Goal: Task Accomplishment & Management: Use online tool/utility

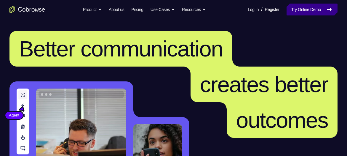
click at [300, 12] on link "Try Online Demo" at bounding box center [312, 10] width 51 height 12
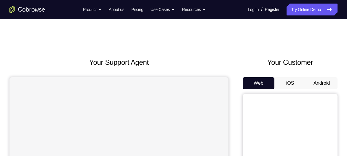
click at [326, 79] on button "Android" at bounding box center [322, 83] width 32 height 12
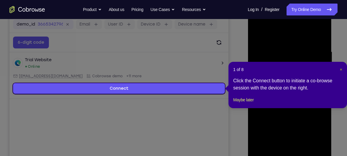
click at [341, 71] on span "×" at bounding box center [341, 69] width 2 height 5
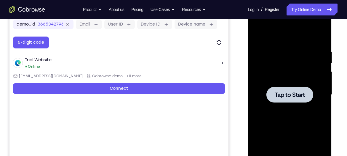
click at [305, 92] on span "Tap to Start" at bounding box center [290, 95] width 30 height 6
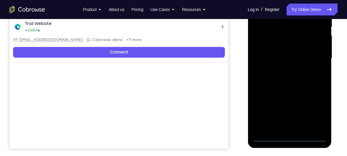
scroll to position [128, 0]
click at [290, 138] on div at bounding box center [289, 58] width 75 height 166
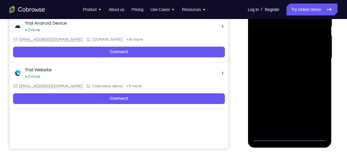
click at [313, 116] on div at bounding box center [289, 58] width 75 height 166
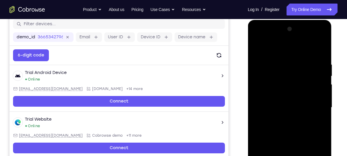
scroll to position [78, 0]
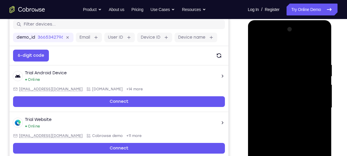
click at [268, 50] on div at bounding box center [289, 108] width 75 height 166
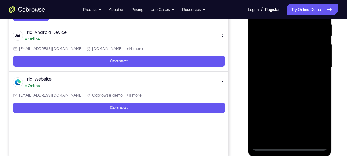
scroll to position [119, 0]
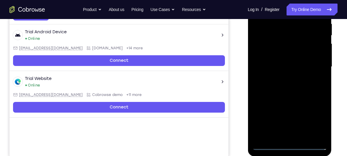
click at [313, 71] on div at bounding box center [289, 67] width 75 height 166
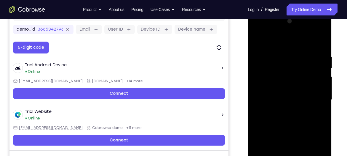
scroll to position [97, 0]
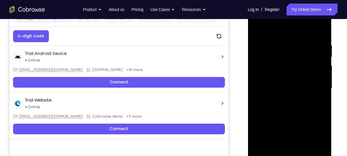
click at [282, 99] on div at bounding box center [289, 88] width 75 height 166
click at [281, 97] on div at bounding box center [289, 88] width 75 height 166
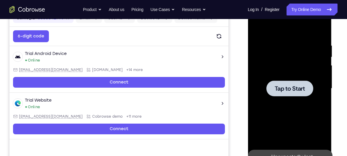
click at [283, 90] on span "Tap to Start" at bounding box center [290, 88] width 30 height 6
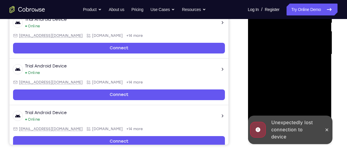
scroll to position [132, 0]
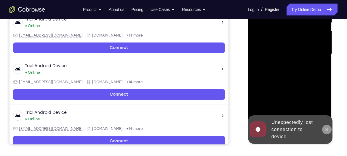
click at [328, 129] on icon at bounding box center [326, 129] width 5 height 5
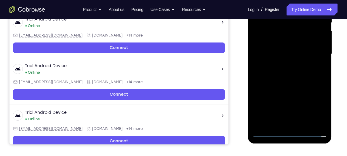
click at [292, 133] on div at bounding box center [289, 54] width 75 height 166
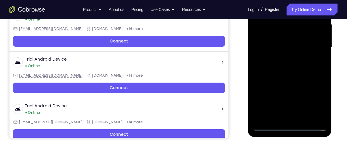
scroll to position [139, 0]
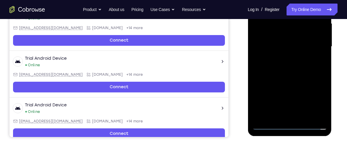
click at [289, 125] on div at bounding box center [289, 47] width 75 height 166
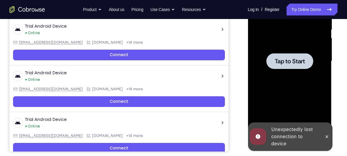
scroll to position [125, 0]
click at [294, 58] on span "Tap to Start" at bounding box center [290, 61] width 30 height 6
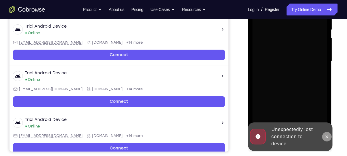
click at [330, 134] on button at bounding box center [326, 136] width 9 height 9
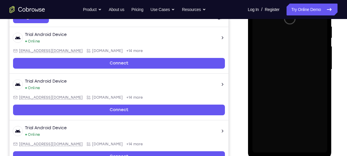
scroll to position [118, 0]
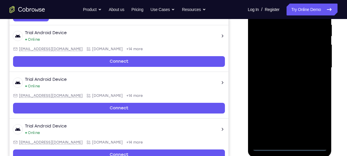
click at [289, 148] on div at bounding box center [289, 68] width 75 height 166
click at [322, 118] on div at bounding box center [289, 68] width 75 height 166
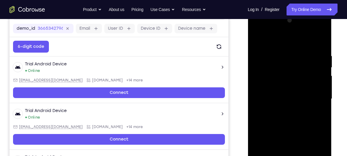
scroll to position [87, 0]
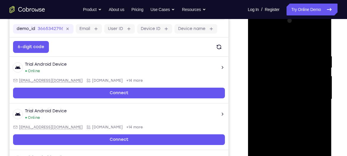
click at [261, 38] on div at bounding box center [289, 99] width 75 height 166
click at [317, 95] on div at bounding box center [289, 99] width 75 height 166
click at [281, 109] on div at bounding box center [289, 99] width 75 height 166
click at [290, 92] on div at bounding box center [289, 99] width 75 height 166
click at [289, 144] on div at bounding box center [289, 99] width 75 height 166
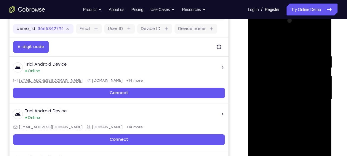
click at [277, 89] on div at bounding box center [289, 99] width 75 height 166
click at [284, 100] on div at bounding box center [289, 99] width 75 height 166
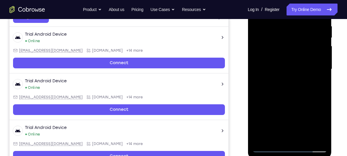
scroll to position [117, 0]
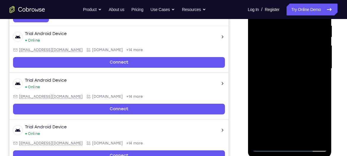
click at [292, 93] on div at bounding box center [289, 68] width 75 height 166
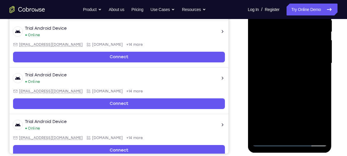
scroll to position [123, 0]
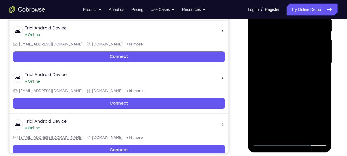
click at [303, 133] on div at bounding box center [289, 63] width 75 height 166
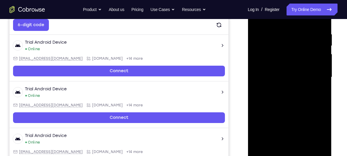
scroll to position [112, 0]
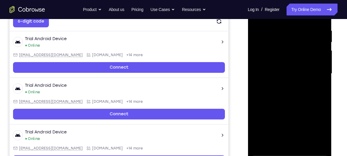
click at [291, 105] on div at bounding box center [289, 74] width 75 height 166
drag, startPoint x: 289, startPoint y: 100, endPoint x: 292, endPoint y: 54, distance: 46.4
click at [292, 54] on div at bounding box center [289, 74] width 75 height 166
drag, startPoint x: 294, startPoint y: 121, endPoint x: 299, endPoint y: 73, distance: 48.7
click at [299, 73] on div at bounding box center [289, 74] width 75 height 166
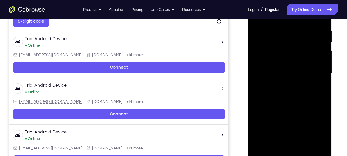
drag, startPoint x: 297, startPoint y: 132, endPoint x: 303, endPoint y: 79, distance: 53.7
click at [303, 79] on div at bounding box center [289, 74] width 75 height 166
drag, startPoint x: 296, startPoint y: 116, endPoint x: 299, endPoint y: 66, distance: 50.5
click at [299, 66] on div at bounding box center [289, 74] width 75 height 166
drag, startPoint x: 298, startPoint y: 117, endPoint x: 302, endPoint y: 75, distance: 42.0
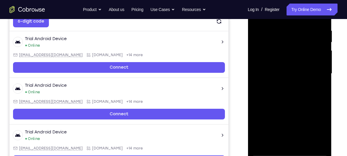
click at [302, 75] on div at bounding box center [289, 74] width 75 height 166
drag, startPoint x: 303, startPoint y: 85, endPoint x: 290, endPoint y: 163, distance: 78.5
click at [290, 155] on div at bounding box center [290, 75] width 85 height 178
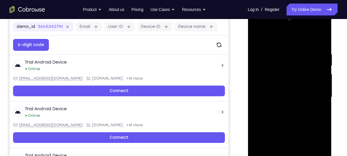
scroll to position [88, 0]
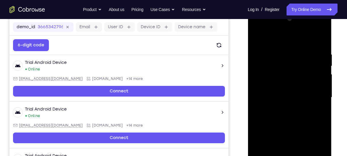
click at [316, 38] on div at bounding box center [289, 97] width 75 height 166
click at [290, 43] on div at bounding box center [289, 97] width 75 height 166
click at [286, 59] on div at bounding box center [289, 97] width 75 height 166
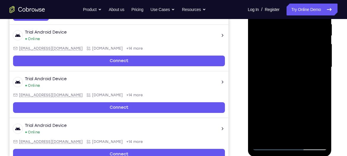
scroll to position [119, 0]
click at [274, 134] on div at bounding box center [289, 67] width 75 height 166
click at [321, 123] on div at bounding box center [289, 67] width 75 height 166
click at [289, 113] on div at bounding box center [289, 67] width 75 height 166
click at [318, 83] on div at bounding box center [289, 67] width 75 height 166
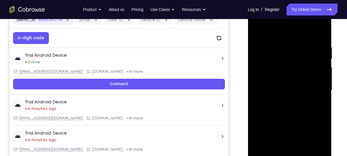
scroll to position [94, 0]
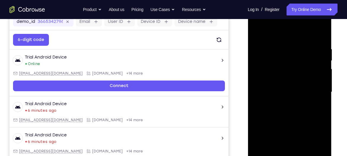
click at [257, 32] on div at bounding box center [289, 92] width 75 height 166
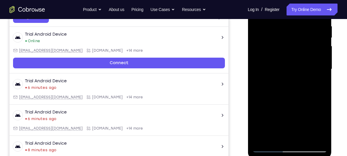
scroll to position [116, 0]
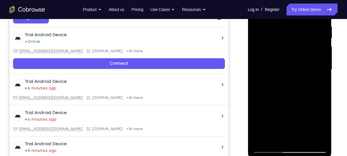
click at [281, 62] on div at bounding box center [289, 70] width 75 height 166
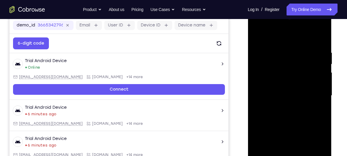
scroll to position [89, 0]
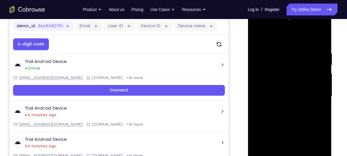
click at [259, 36] on div at bounding box center [289, 96] width 75 height 166
click at [269, 85] on div at bounding box center [289, 96] width 75 height 166
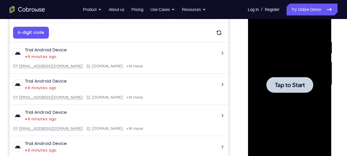
scroll to position [101, 0]
click at [289, 97] on div at bounding box center [289, 85] width 75 height 166
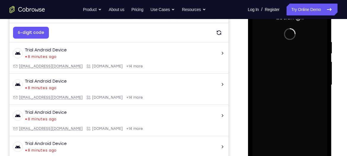
click at [289, 97] on div at bounding box center [289, 85] width 75 height 166
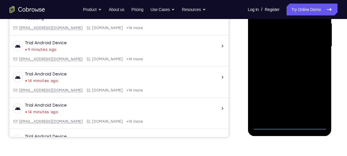
scroll to position [141, 0]
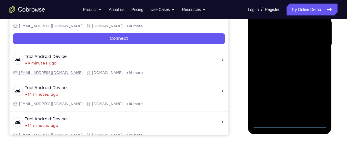
click at [289, 126] on div at bounding box center [289, 45] width 75 height 166
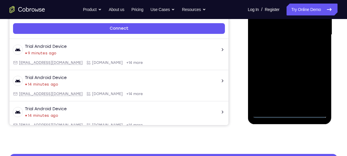
scroll to position [171, 0]
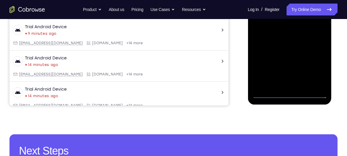
click at [319, 70] on div at bounding box center [289, 15] width 75 height 166
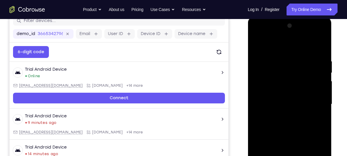
scroll to position [81, 0]
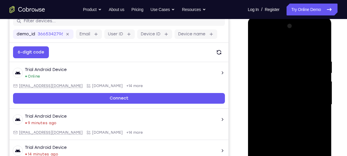
click at [260, 35] on div at bounding box center [289, 104] width 75 height 166
click at [314, 103] on div at bounding box center [289, 104] width 75 height 166
click at [283, 115] on div at bounding box center [289, 104] width 75 height 166
click at [287, 98] on div at bounding box center [289, 104] width 75 height 166
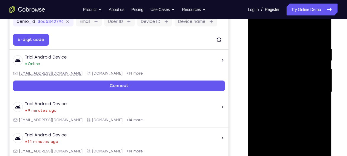
scroll to position [98, 0]
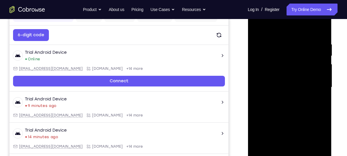
click at [289, 135] on div at bounding box center [289, 87] width 75 height 166
click at [272, 75] on div at bounding box center [289, 87] width 75 height 166
click at [275, 83] on div at bounding box center [289, 87] width 75 height 166
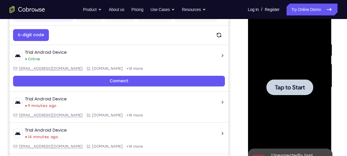
click at [286, 94] on div at bounding box center [289, 87] width 47 height 16
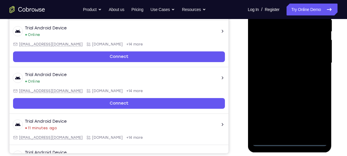
scroll to position [125, 0]
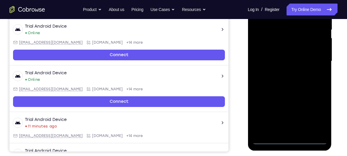
click at [289, 139] on div at bounding box center [289, 61] width 75 height 166
click at [321, 116] on div at bounding box center [289, 61] width 75 height 166
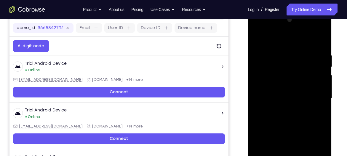
scroll to position [87, 0]
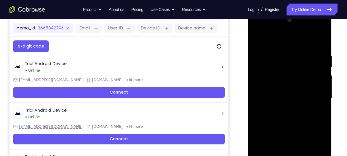
click at [280, 39] on div at bounding box center [289, 98] width 75 height 166
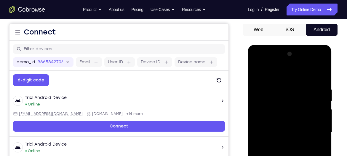
scroll to position [47, 0]
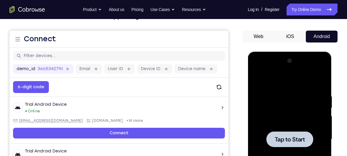
click at [257, 71] on div at bounding box center [289, 139] width 75 height 166
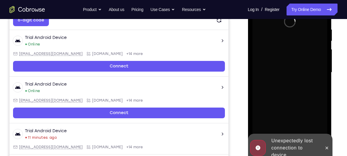
scroll to position [114, 0]
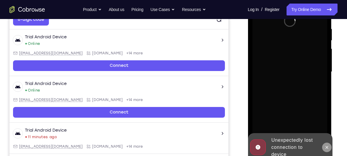
click at [328, 147] on icon at bounding box center [326, 147] width 5 height 5
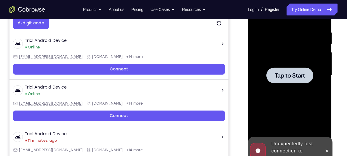
scroll to position [111, 0]
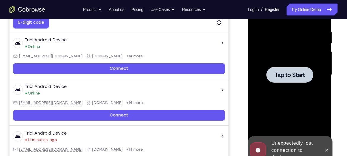
click at [285, 78] on span "Tap to Start" at bounding box center [290, 75] width 30 height 6
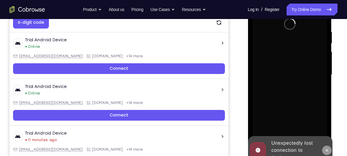
click at [326, 149] on icon at bounding box center [326, 150] width 5 height 5
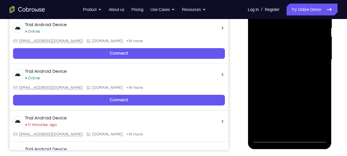
scroll to position [126, 0]
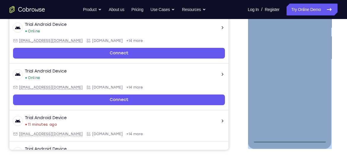
drag, startPoint x: 292, startPoint y: 142, endPoint x: 291, endPoint y: 137, distance: 5.7
click at [291, 137] on div at bounding box center [290, 60] width 84 height 177
click at [291, 137] on div at bounding box center [289, 59] width 75 height 166
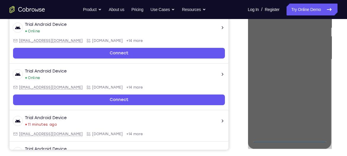
click at [335, 108] on div at bounding box center [290, 58] width 95 height 182
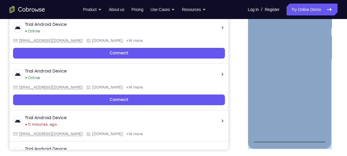
click at [331, 110] on div at bounding box center [290, 60] width 84 height 177
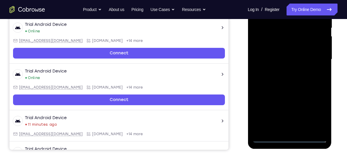
click at [289, 140] on div at bounding box center [289, 59] width 75 height 166
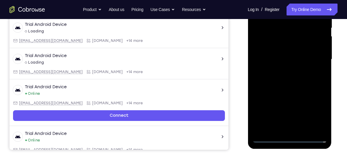
click at [291, 137] on div at bounding box center [289, 59] width 75 height 166
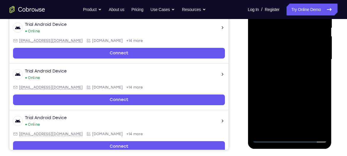
click at [318, 111] on div at bounding box center [289, 59] width 75 height 166
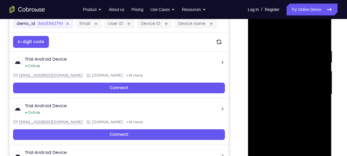
scroll to position [92, 0]
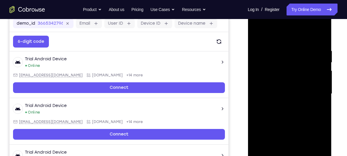
click at [317, 146] on div at bounding box center [289, 94] width 75 height 166
click at [316, 147] on div at bounding box center [289, 94] width 75 height 166
click at [319, 150] on div at bounding box center [289, 94] width 75 height 166
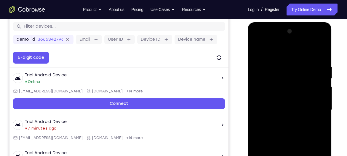
click at [291, 83] on div at bounding box center [289, 110] width 75 height 166
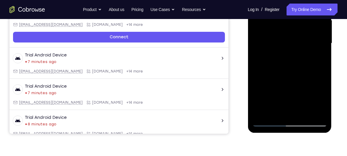
scroll to position [145, 0]
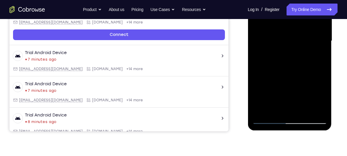
click at [320, 98] on div at bounding box center [289, 41] width 75 height 166
click at [316, 96] on div at bounding box center [289, 41] width 75 height 166
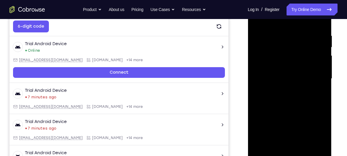
scroll to position [106, 0]
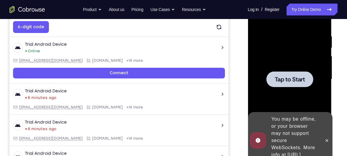
click at [293, 83] on div at bounding box center [289, 79] width 47 height 16
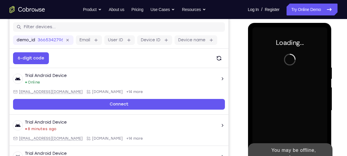
scroll to position [75, 0]
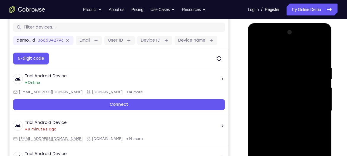
click at [301, 98] on div at bounding box center [289, 111] width 75 height 166
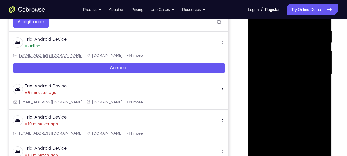
scroll to position [117, 0]
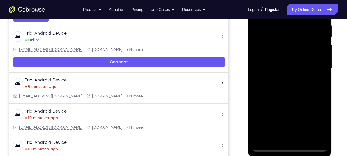
click at [291, 148] on div at bounding box center [289, 68] width 75 height 166
click at [313, 120] on div at bounding box center [289, 68] width 75 height 166
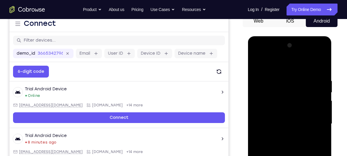
scroll to position [61, 0]
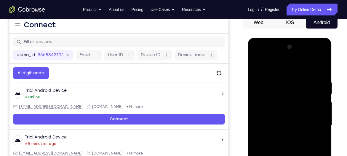
click at [276, 67] on div at bounding box center [289, 125] width 75 height 166
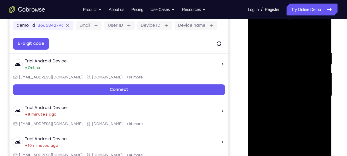
scroll to position [90, 0]
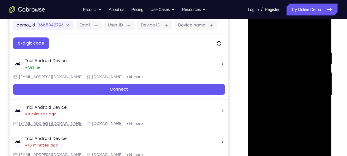
click at [315, 91] on div at bounding box center [289, 95] width 75 height 166
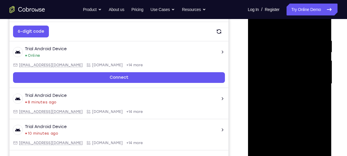
click at [283, 94] on div at bounding box center [289, 84] width 75 height 166
click at [287, 72] on div at bounding box center [289, 84] width 75 height 166
click at [289, 130] on div at bounding box center [289, 84] width 75 height 166
click at [276, 80] on div at bounding box center [289, 84] width 75 height 166
click at [293, 94] on div at bounding box center [289, 84] width 75 height 166
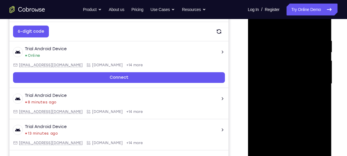
click at [283, 96] on div at bounding box center [289, 84] width 75 height 166
click at [283, 74] on div at bounding box center [289, 84] width 75 height 166
drag, startPoint x: 301, startPoint y: 32, endPoint x: 305, endPoint y: 122, distance: 89.7
click at [305, 122] on div at bounding box center [289, 84] width 75 height 166
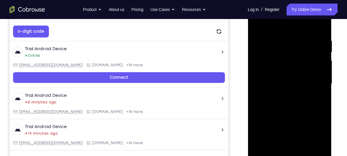
click at [315, 28] on div at bounding box center [289, 84] width 75 height 166
drag, startPoint x: 301, startPoint y: 50, endPoint x: 305, endPoint y: 125, distance: 76.1
click at [305, 125] on div at bounding box center [289, 84] width 75 height 166
click at [287, 70] on div at bounding box center [289, 84] width 75 height 166
click at [294, 149] on div at bounding box center [289, 84] width 75 height 166
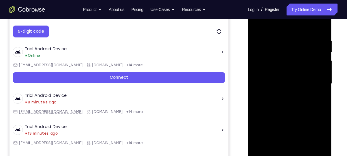
click at [294, 149] on div at bounding box center [289, 84] width 75 height 166
click at [291, 139] on div at bounding box center [289, 84] width 75 height 166
click at [285, 71] on div at bounding box center [289, 84] width 75 height 166
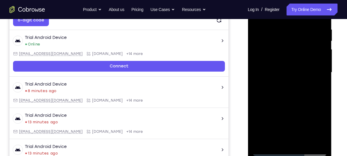
scroll to position [116, 0]
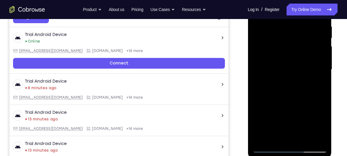
click at [302, 141] on div at bounding box center [289, 69] width 75 height 166
click at [292, 99] on div at bounding box center [289, 69] width 75 height 166
click at [286, 62] on div at bounding box center [289, 69] width 75 height 166
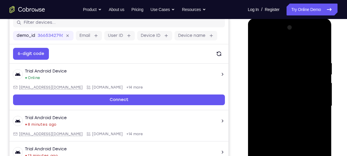
scroll to position [77, 0]
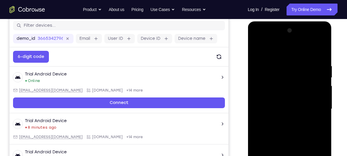
click at [257, 52] on div at bounding box center [289, 109] width 75 height 166
click at [258, 49] on div at bounding box center [289, 109] width 75 height 166
click at [282, 60] on div at bounding box center [289, 109] width 75 height 166
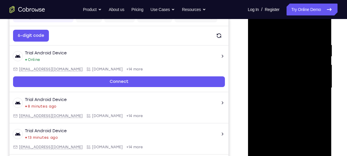
scroll to position [98, 0]
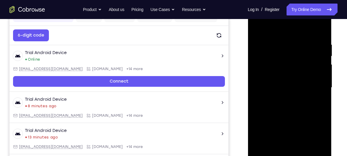
click at [321, 28] on div at bounding box center [289, 87] width 75 height 166
click at [322, 31] on div at bounding box center [289, 87] width 75 height 166
click at [322, 30] on div at bounding box center [289, 87] width 75 height 166
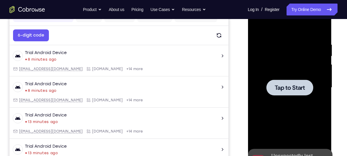
click at [283, 85] on span "Tap to Start" at bounding box center [290, 88] width 30 height 6
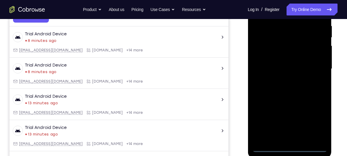
scroll to position [117, 0]
click at [287, 147] on div at bounding box center [289, 68] width 75 height 166
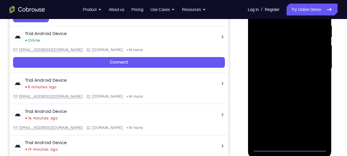
click at [317, 124] on div at bounding box center [289, 68] width 75 height 166
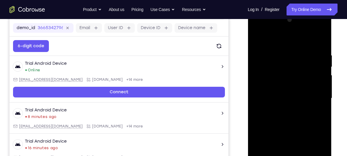
scroll to position [87, 0]
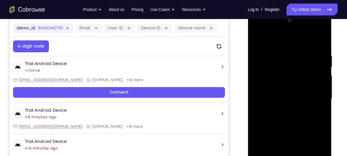
click at [276, 42] on div at bounding box center [289, 98] width 75 height 166
click at [316, 98] on div at bounding box center [289, 98] width 75 height 166
click at [284, 110] on div at bounding box center [289, 98] width 75 height 166
click at [281, 109] on div at bounding box center [289, 98] width 75 height 166
click at [285, 70] on div at bounding box center [289, 98] width 75 height 166
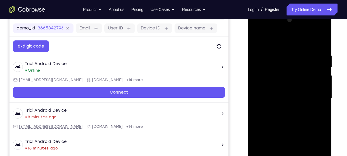
click at [289, 99] on div at bounding box center [289, 98] width 75 height 166
click at [292, 122] on div at bounding box center [289, 98] width 75 height 166
click at [285, 94] on div at bounding box center [289, 98] width 75 height 166
click at [280, 11] on div at bounding box center [290, 11] width 84 height 0
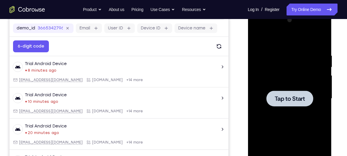
click at [282, 96] on span "Tap to Start" at bounding box center [290, 99] width 30 height 6
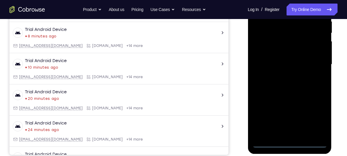
scroll to position [122, 0]
click at [289, 143] on div at bounding box center [289, 64] width 75 height 166
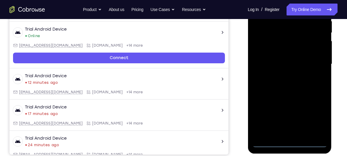
click at [293, 143] on div at bounding box center [289, 64] width 75 height 166
click at [318, 123] on div at bounding box center [289, 64] width 75 height 166
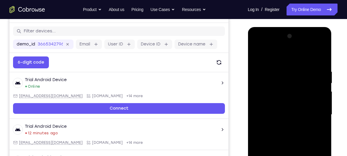
scroll to position [71, 0]
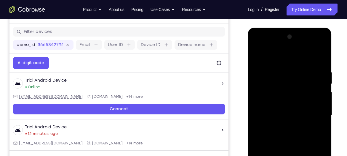
click at [260, 48] on div at bounding box center [289, 115] width 75 height 166
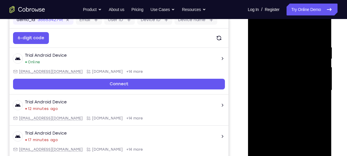
scroll to position [96, 0]
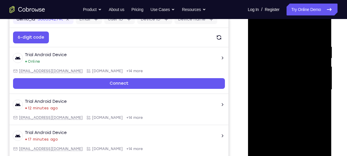
click at [311, 87] on div at bounding box center [289, 90] width 75 height 166
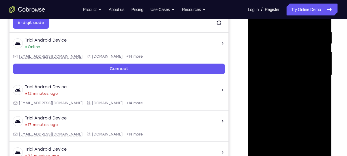
scroll to position [111, 0]
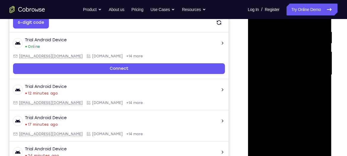
click at [282, 85] on div at bounding box center [289, 75] width 75 height 166
click at [283, 70] on div at bounding box center [289, 75] width 75 height 166
click at [291, 122] on div at bounding box center [289, 75] width 75 height 166
click at [321, 132] on div at bounding box center [289, 75] width 75 height 166
click at [280, 63] on div at bounding box center [289, 75] width 75 height 166
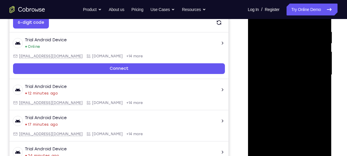
click at [276, 73] on div at bounding box center [289, 75] width 75 height 166
click at [285, 95] on div at bounding box center [289, 75] width 75 height 166
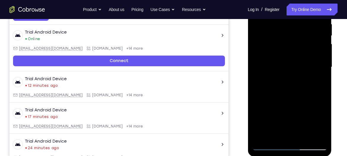
scroll to position [119, 0]
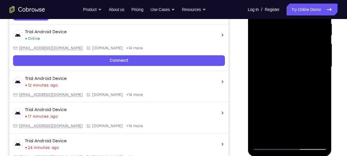
click at [293, 96] on div at bounding box center [289, 67] width 75 height 166
click at [322, 137] on div at bounding box center [289, 67] width 75 height 166
click at [322, 135] on div at bounding box center [289, 67] width 75 height 166
click at [306, 134] on div at bounding box center [289, 67] width 75 height 166
click at [305, 136] on div at bounding box center [289, 67] width 75 height 166
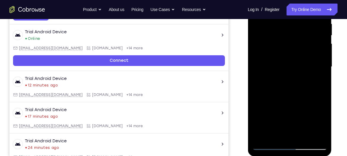
click at [293, 99] on div at bounding box center [289, 67] width 75 height 166
click at [295, 59] on div at bounding box center [289, 67] width 75 height 166
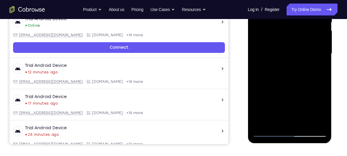
scroll to position [132, 0]
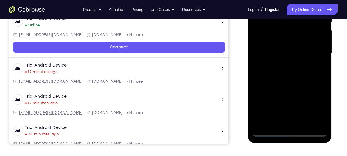
drag, startPoint x: 112, startPoint y: 124, endPoint x: 233, endPoint y: 98, distance: 123.5
click at [233, 98] on div "Your Support Agent Your Customer Web iOS Android" at bounding box center [173, 34] width 328 height 219
click at [267, 119] on div at bounding box center [289, 53] width 75 height 166
click at [289, 99] on div at bounding box center [289, 53] width 75 height 166
click at [265, 100] on div at bounding box center [289, 53] width 75 height 166
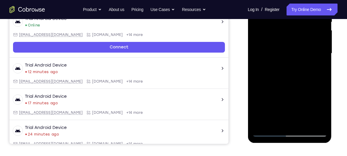
click at [296, 99] on div at bounding box center [289, 53] width 75 height 166
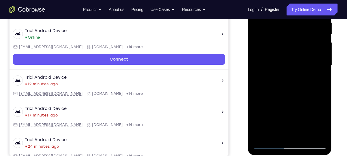
scroll to position [123, 0]
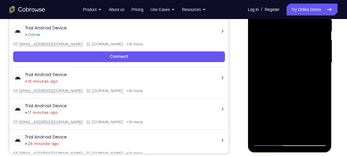
click at [296, 107] on div at bounding box center [289, 63] width 75 height 166
click at [319, 120] on div at bounding box center [289, 63] width 75 height 166
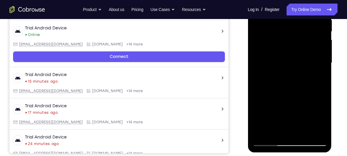
click at [319, 120] on div at bounding box center [289, 63] width 75 height 166
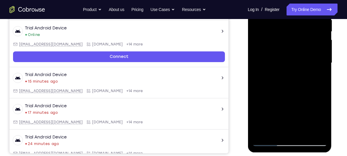
click at [319, 120] on div at bounding box center [289, 63] width 75 height 166
click at [321, 120] on div at bounding box center [289, 63] width 75 height 166
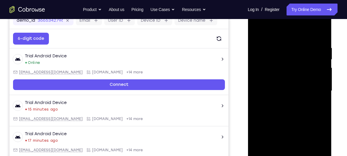
scroll to position [98, 0]
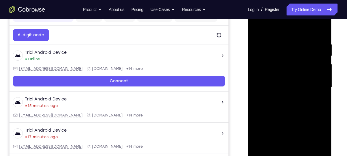
click at [297, 133] on div at bounding box center [289, 87] width 75 height 166
click at [319, 102] on div at bounding box center [289, 87] width 75 height 166
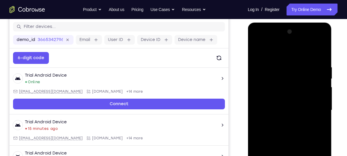
scroll to position [75, 0]
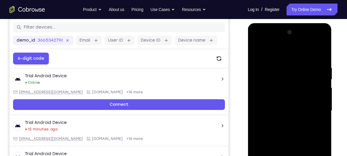
click at [258, 52] on div at bounding box center [289, 111] width 75 height 166
click at [258, 50] on div at bounding box center [289, 111] width 75 height 166
click at [322, 51] on div at bounding box center [289, 111] width 75 height 166
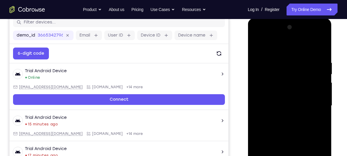
scroll to position [80, 0]
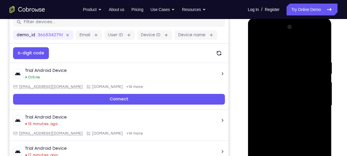
click at [255, 44] on div at bounding box center [289, 105] width 75 height 166
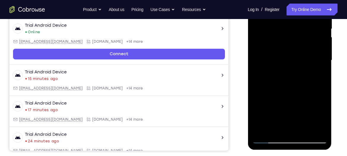
scroll to position [126, 0]
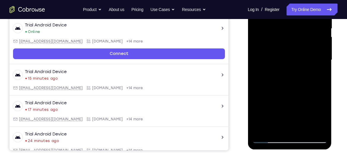
click at [303, 129] on div at bounding box center [289, 60] width 75 height 166
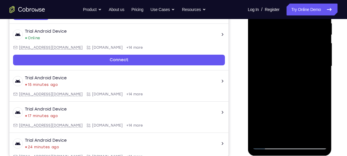
scroll to position [114, 0]
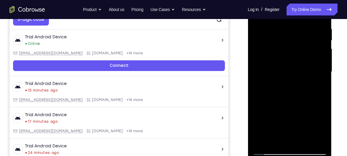
click at [284, 63] on div at bounding box center [289, 72] width 75 height 166
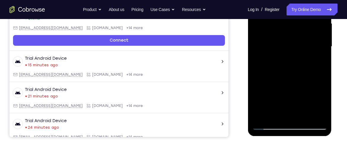
scroll to position [139, 0]
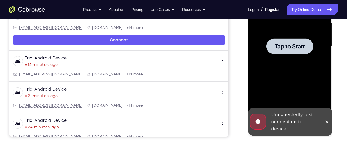
click at [293, 50] on div at bounding box center [289, 46] width 47 height 16
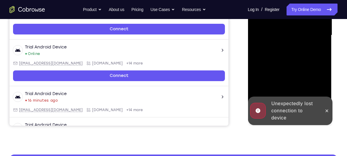
scroll to position [151, 0]
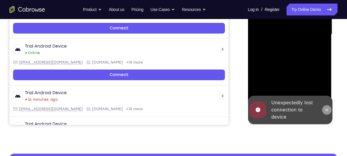
click at [328, 109] on icon at bounding box center [326, 109] width 5 height 5
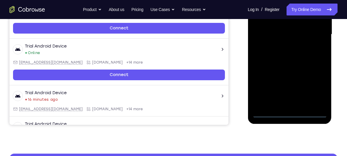
click at [290, 112] on div at bounding box center [289, 34] width 75 height 166
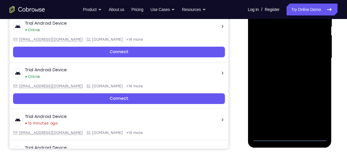
click at [315, 111] on div at bounding box center [289, 58] width 75 height 166
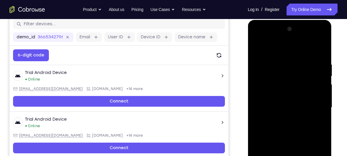
scroll to position [77, 0]
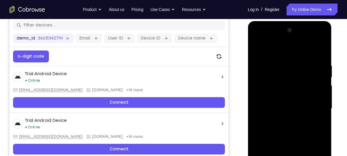
click at [261, 42] on div at bounding box center [289, 109] width 75 height 166
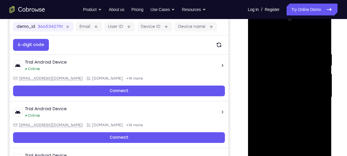
scroll to position [89, 0]
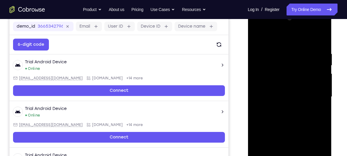
click at [315, 93] on div at bounding box center [289, 97] width 75 height 166
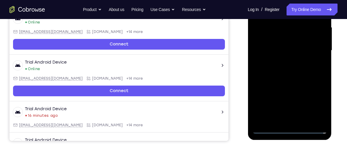
scroll to position [136, 0]
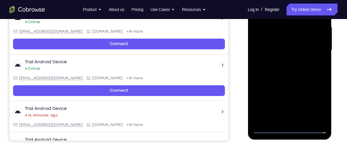
click at [296, 118] on div at bounding box center [289, 50] width 75 height 166
click at [290, 46] on div at bounding box center [289, 50] width 75 height 166
click at [289, 96] on div at bounding box center [289, 50] width 75 height 166
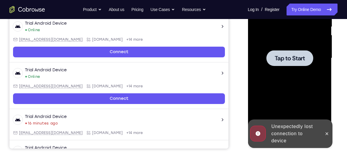
scroll to position [116, 0]
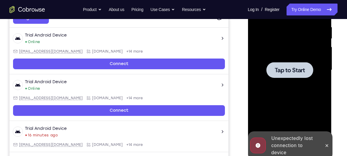
click at [285, 70] on span "Tap to Start" at bounding box center [290, 70] width 30 height 6
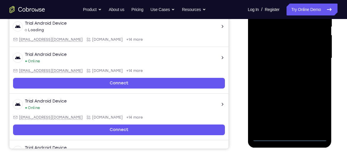
scroll to position [136, 0]
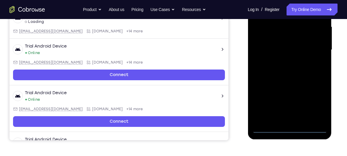
click at [290, 131] on div at bounding box center [289, 50] width 75 height 166
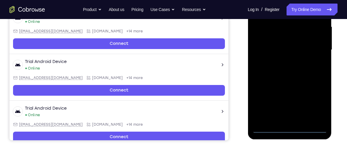
click at [312, 105] on div at bounding box center [289, 50] width 75 height 166
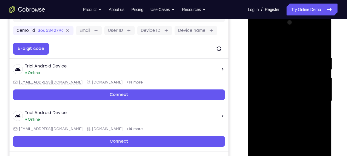
scroll to position [84, 0]
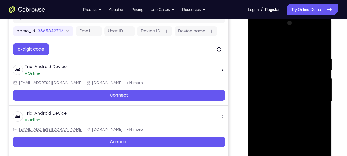
click at [281, 41] on div at bounding box center [289, 101] width 75 height 166
click at [315, 100] on div at bounding box center [289, 101] width 75 height 166
click at [283, 113] on div at bounding box center [289, 101] width 75 height 166
click at [284, 97] on div at bounding box center [289, 101] width 75 height 166
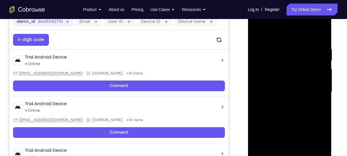
scroll to position [95, 0]
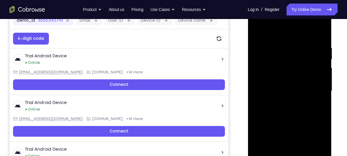
click at [288, 137] on div at bounding box center [289, 91] width 75 height 166
click at [277, 78] on div at bounding box center [289, 91] width 75 height 166
click at [281, 87] on div at bounding box center [289, 91] width 75 height 166
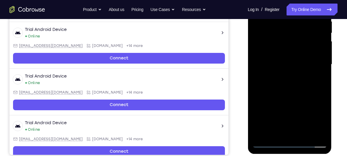
scroll to position [122, 0]
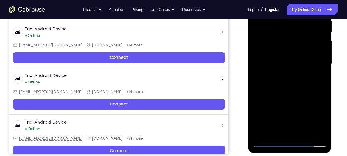
click at [303, 91] on div at bounding box center [289, 64] width 75 height 166
click at [322, 133] on div at bounding box center [289, 64] width 75 height 166
click at [304, 134] on div at bounding box center [289, 64] width 75 height 166
click at [287, 94] on div at bounding box center [289, 64] width 75 height 166
click at [287, 51] on div at bounding box center [289, 64] width 75 height 166
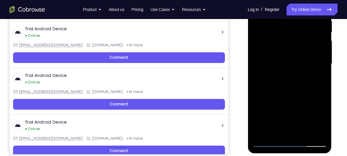
click at [317, 77] on div at bounding box center [289, 64] width 75 height 166
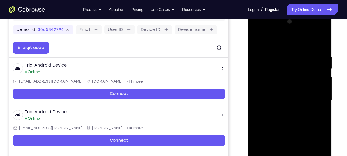
scroll to position [85, 0]
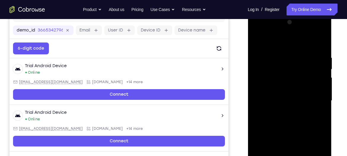
click at [255, 42] on div at bounding box center [289, 100] width 75 height 166
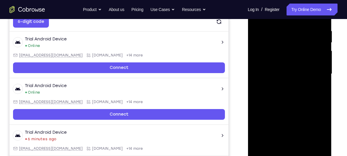
scroll to position [111, 0]
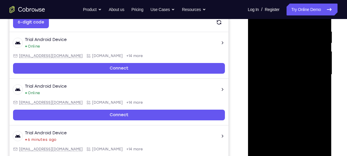
click at [283, 80] on div at bounding box center [289, 74] width 75 height 166
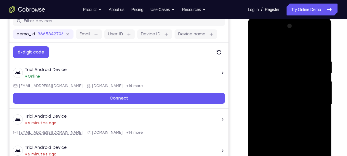
scroll to position [81, 0]
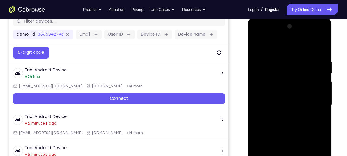
click at [322, 46] on div at bounding box center [289, 105] width 75 height 166
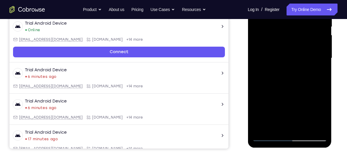
scroll to position [128, 0]
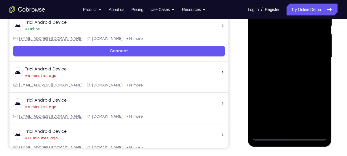
click at [262, 125] on div at bounding box center [289, 57] width 75 height 166
click at [293, 58] on div at bounding box center [289, 57] width 75 height 166
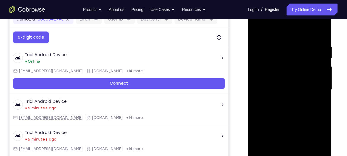
scroll to position [96, 0]
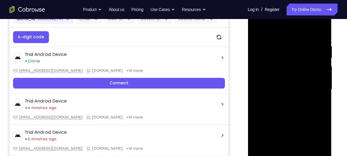
click at [287, 77] on div at bounding box center [289, 89] width 75 height 166
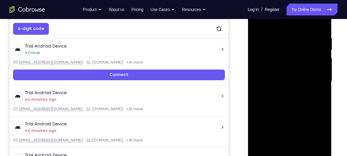
scroll to position [112, 0]
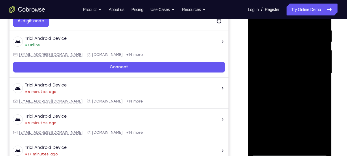
click at [289, 65] on div at bounding box center [289, 73] width 75 height 166
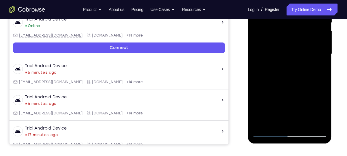
scroll to position [132, 0]
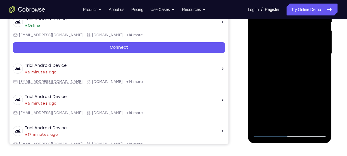
click at [268, 120] on div at bounding box center [289, 54] width 75 height 166
click at [314, 68] on div at bounding box center [289, 54] width 75 height 166
click at [319, 68] on div at bounding box center [289, 54] width 75 height 166
click at [290, 100] on div at bounding box center [289, 54] width 75 height 166
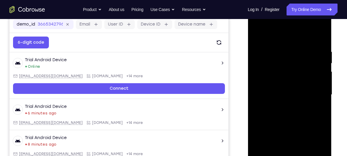
scroll to position [91, 0]
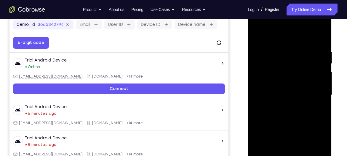
click at [256, 38] on div at bounding box center [289, 95] width 75 height 166
click at [274, 84] on div at bounding box center [289, 95] width 75 height 166
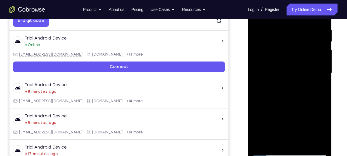
scroll to position [111, 0]
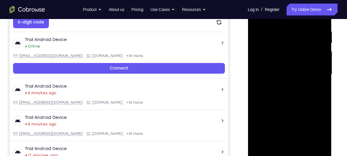
click at [268, 79] on div at bounding box center [289, 74] width 75 height 166
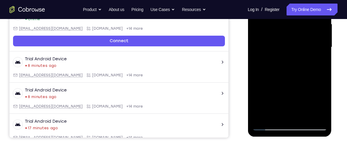
scroll to position [139, 0]
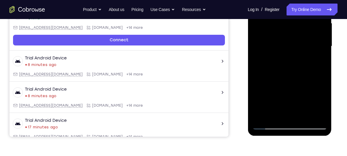
click at [278, 100] on div at bounding box center [289, 46] width 75 height 166
click at [296, 93] on div at bounding box center [289, 46] width 75 height 166
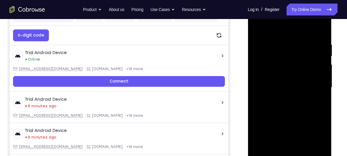
scroll to position [98, 0]
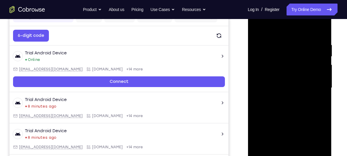
click at [254, 28] on div at bounding box center [289, 88] width 75 height 166
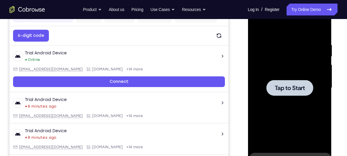
click at [289, 89] on span "Tap to Start" at bounding box center [290, 88] width 30 height 6
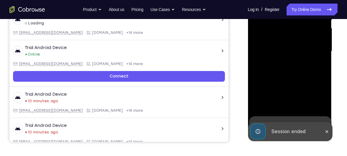
scroll to position [145, 0]
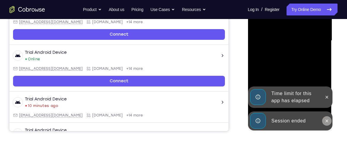
click at [326, 120] on icon at bounding box center [326, 120] width 5 height 5
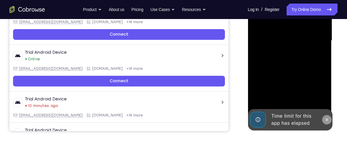
click at [326, 117] on button at bounding box center [326, 119] width 9 height 9
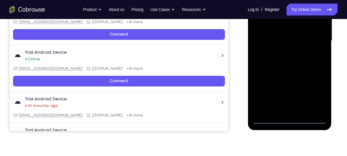
click at [288, 119] on div at bounding box center [289, 41] width 75 height 166
click at [312, 98] on div at bounding box center [289, 41] width 75 height 166
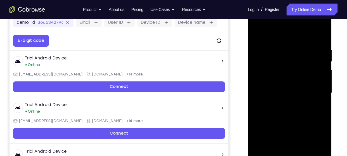
scroll to position [92, 0]
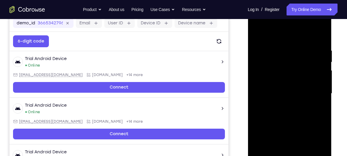
click at [268, 39] on div at bounding box center [289, 93] width 75 height 166
click at [316, 90] on div at bounding box center [289, 93] width 75 height 166
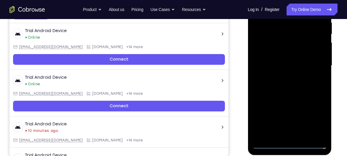
scroll to position [120, 0]
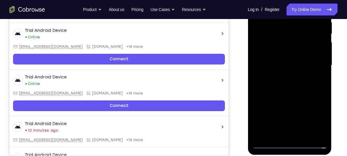
click at [284, 75] on div at bounding box center [289, 65] width 75 height 166
click at [284, 52] on div at bounding box center [289, 65] width 75 height 166
click at [289, 111] on div at bounding box center [289, 65] width 75 height 166
click at [282, 61] on div at bounding box center [289, 65] width 75 height 166
click at [289, 77] on div at bounding box center [289, 65] width 75 height 166
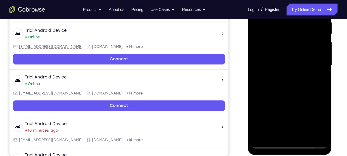
click at [289, 51] on div at bounding box center [289, 65] width 75 height 166
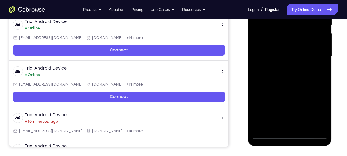
scroll to position [131, 0]
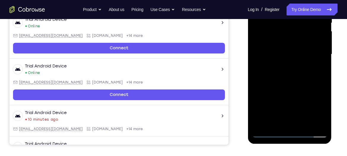
click at [323, 123] on div at bounding box center [289, 54] width 75 height 166
click at [300, 124] on div at bounding box center [289, 54] width 75 height 166
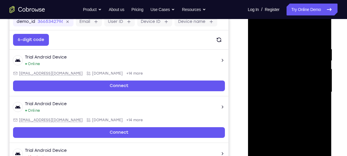
scroll to position [93, 0]
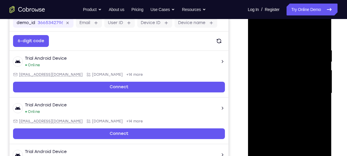
click at [287, 124] on div at bounding box center [289, 93] width 75 height 166
click at [287, 87] on div at bounding box center [289, 93] width 75 height 166
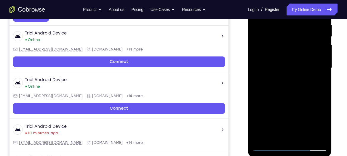
scroll to position [121, 0]
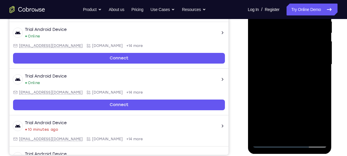
click at [273, 129] on div at bounding box center [289, 64] width 75 height 166
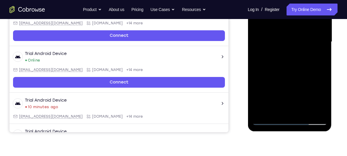
scroll to position [145, 0]
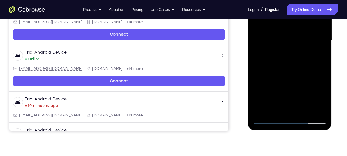
click at [298, 87] on div at bounding box center [289, 41] width 75 height 166
click at [296, 88] on div at bounding box center [289, 41] width 75 height 166
click at [320, 55] on div at bounding box center [289, 41] width 75 height 166
click at [318, 55] on div at bounding box center [289, 41] width 75 height 166
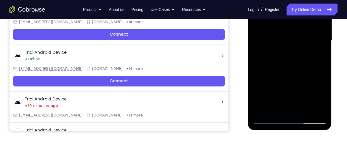
click at [310, 43] on div at bounding box center [289, 41] width 75 height 166
click at [301, 95] on div at bounding box center [289, 41] width 75 height 166
click at [285, 86] on div at bounding box center [289, 41] width 75 height 166
click at [290, 41] on div at bounding box center [289, 41] width 75 height 166
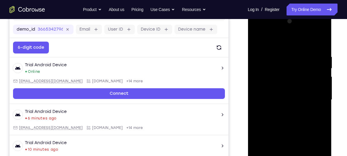
scroll to position [85, 0]
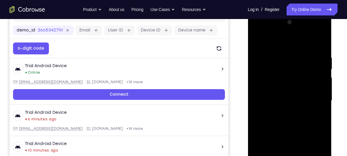
click at [257, 43] on div at bounding box center [289, 100] width 75 height 166
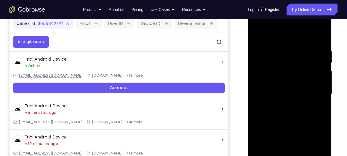
scroll to position [91, 0]
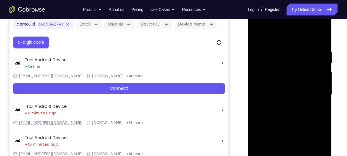
click at [257, 36] on div at bounding box center [289, 95] width 75 height 166
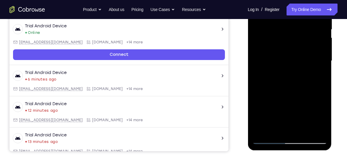
scroll to position [129, 0]
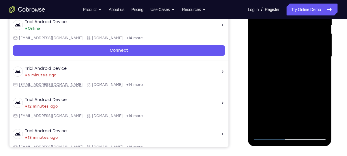
click at [302, 126] on div at bounding box center [289, 57] width 75 height 166
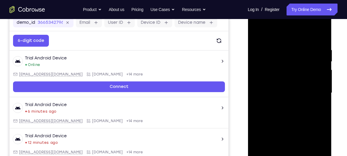
scroll to position [93, 0]
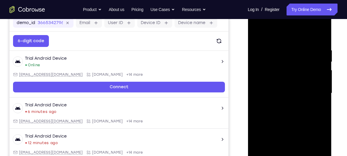
click at [258, 33] on div at bounding box center [289, 93] width 75 height 166
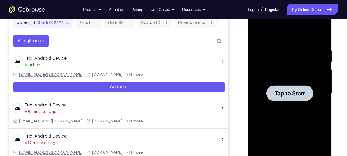
click at [287, 95] on span "Tap to Start" at bounding box center [290, 93] width 30 height 6
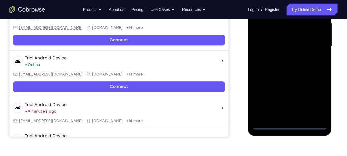
scroll to position [140, 0]
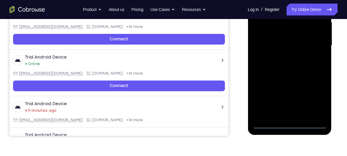
click at [290, 126] on div at bounding box center [289, 45] width 75 height 166
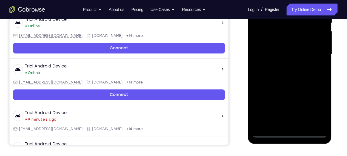
scroll to position [131, 0]
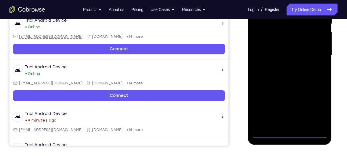
click at [316, 109] on div at bounding box center [289, 55] width 75 height 166
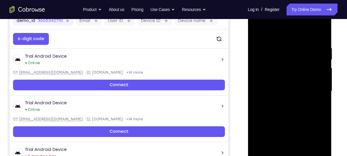
scroll to position [94, 0]
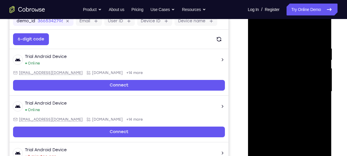
click at [278, 35] on div at bounding box center [289, 91] width 75 height 166
click at [319, 95] on div at bounding box center [289, 91] width 75 height 166
click at [316, 88] on div at bounding box center [289, 91] width 75 height 166
click at [319, 90] on div at bounding box center [289, 91] width 75 height 166
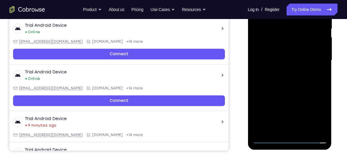
scroll to position [126, 0]
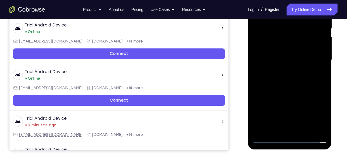
click at [283, 131] on div at bounding box center [289, 60] width 75 height 166
click at [279, 54] on div at bounding box center [289, 60] width 75 height 166
click at [289, 106] on div at bounding box center [289, 60] width 75 height 166
click at [270, 50] on div at bounding box center [289, 60] width 75 height 166
click at [284, 58] on div at bounding box center [289, 60] width 75 height 166
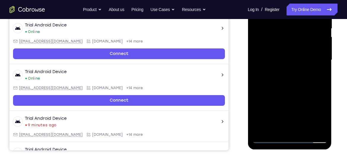
click at [283, 79] on div at bounding box center [289, 60] width 75 height 166
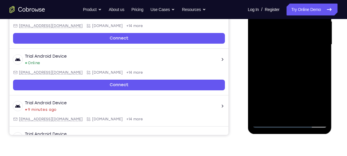
scroll to position [142, 0]
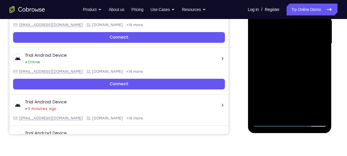
click at [324, 113] on div at bounding box center [289, 44] width 75 height 166
click at [303, 71] on div at bounding box center [289, 44] width 75 height 166
click at [306, 112] on div at bounding box center [289, 44] width 75 height 166
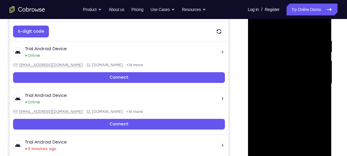
scroll to position [101, 0]
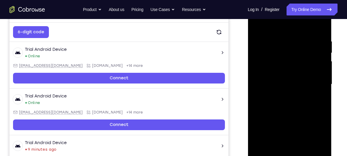
click at [318, 26] on div at bounding box center [289, 84] width 75 height 166
click at [290, 117] on div at bounding box center [289, 84] width 75 height 166
click at [295, 78] on div at bounding box center [289, 84] width 75 height 166
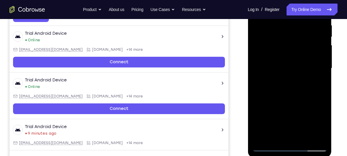
scroll to position [118, 0]
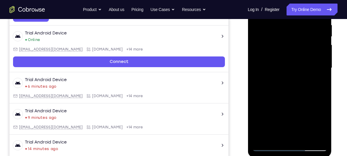
click at [298, 115] on div at bounding box center [289, 68] width 75 height 166
click at [276, 137] on div at bounding box center [289, 68] width 75 height 166
click at [305, 101] on div at bounding box center [289, 68] width 75 height 166
click at [316, 76] on div at bounding box center [289, 68] width 75 height 166
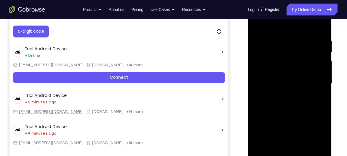
scroll to position [100, 0]
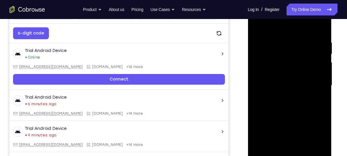
click at [257, 27] on div at bounding box center [289, 85] width 75 height 166
click at [282, 75] on div at bounding box center [289, 85] width 75 height 166
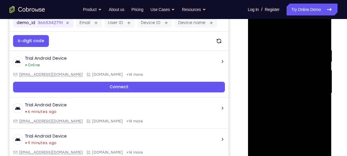
scroll to position [92, 0]
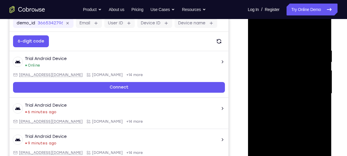
click at [257, 36] on div at bounding box center [289, 93] width 75 height 166
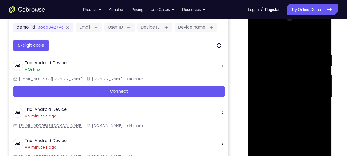
scroll to position [88, 0]
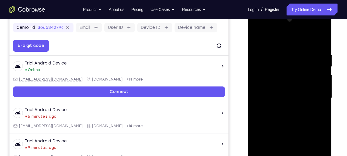
click at [261, 40] on div at bounding box center [289, 98] width 75 height 166
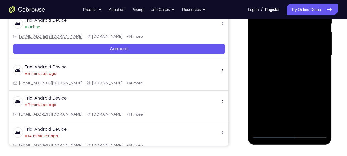
scroll to position [131, 0]
click at [304, 123] on div at bounding box center [289, 55] width 75 height 166
click at [290, 49] on div at bounding box center [289, 55] width 75 height 166
click at [284, 122] on div at bounding box center [289, 55] width 75 height 166
click at [297, 99] on div at bounding box center [289, 55] width 75 height 166
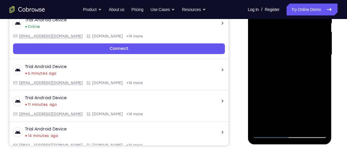
click at [299, 100] on div at bounding box center [289, 55] width 75 height 166
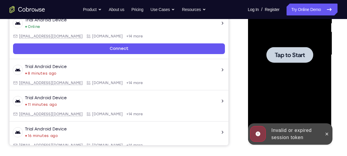
click at [297, 49] on div at bounding box center [289, 55] width 47 height 16
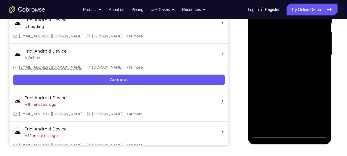
click at [291, 131] on div at bounding box center [289, 55] width 75 height 166
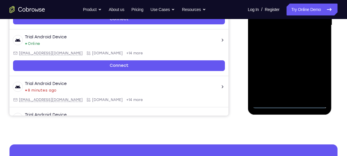
scroll to position [161, 0]
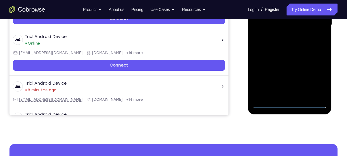
click at [289, 104] on div at bounding box center [289, 25] width 75 height 166
click at [311, 77] on div at bounding box center [289, 25] width 75 height 166
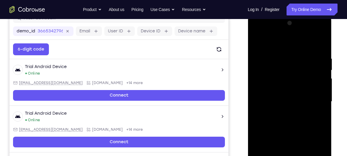
scroll to position [83, 0]
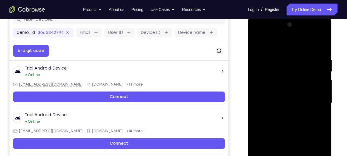
click at [260, 43] on div at bounding box center [289, 103] width 75 height 166
click at [316, 101] on div at bounding box center [289, 103] width 75 height 166
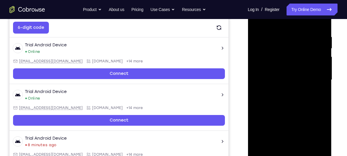
scroll to position [106, 0]
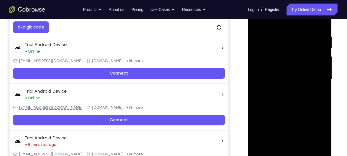
click at [284, 88] on div at bounding box center [289, 79] width 75 height 166
click at [292, 75] on div at bounding box center [289, 79] width 75 height 166
click at [289, 125] on div at bounding box center [289, 79] width 75 height 166
click at [274, 66] on div at bounding box center [289, 79] width 75 height 166
click at [282, 77] on div at bounding box center [289, 79] width 75 height 166
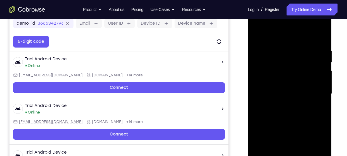
scroll to position [88, 0]
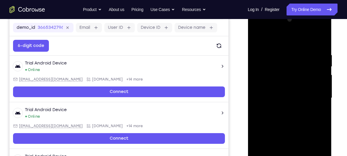
click at [288, 117] on div at bounding box center [289, 98] width 75 height 166
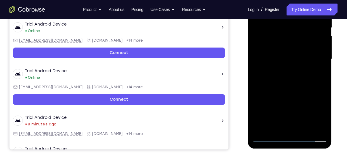
scroll to position [127, 0]
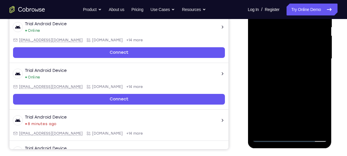
click at [305, 127] on div at bounding box center [289, 59] width 75 height 166
click at [293, 86] on div at bounding box center [289, 59] width 75 height 166
click at [322, 129] on div at bounding box center [289, 59] width 75 height 166
click at [304, 128] on div at bounding box center [289, 59] width 75 height 166
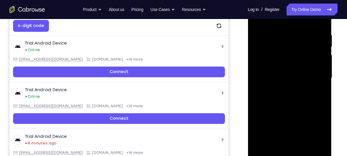
scroll to position [108, 0]
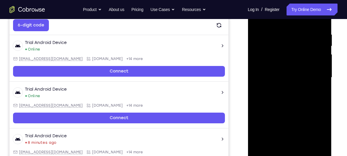
click at [291, 107] on div at bounding box center [289, 77] width 75 height 166
click at [302, 70] on div at bounding box center [289, 77] width 75 height 166
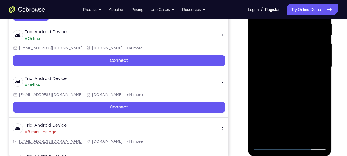
scroll to position [121, 0]
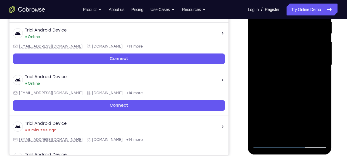
click at [290, 110] on div at bounding box center [289, 65] width 75 height 166
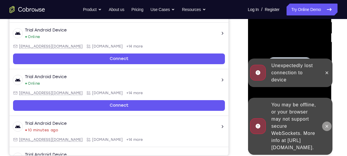
click at [327, 124] on icon at bounding box center [326, 126] width 5 height 5
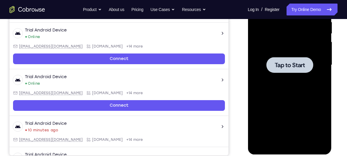
click at [286, 69] on div at bounding box center [289, 65] width 47 height 16
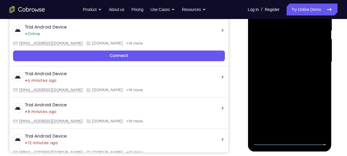
scroll to position [134, 0]
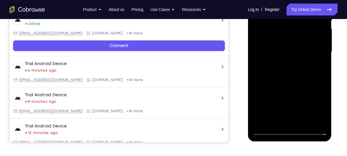
click at [289, 131] on div at bounding box center [289, 52] width 75 height 166
click at [315, 109] on div at bounding box center [289, 52] width 75 height 166
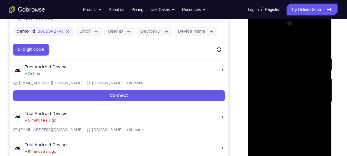
scroll to position [84, 0]
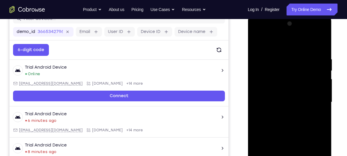
click at [271, 46] on div at bounding box center [289, 102] width 75 height 166
click at [314, 101] on div at bounding box center [289, 102] width 75 height 166
click at [285, 114] on div at bounding box center [289, 102] width 75 height 166
click at [293, 91] on div at bounding box center [289, 102] width 75 height 166
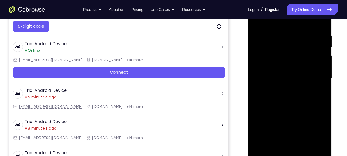
scroll to position [108, 0]
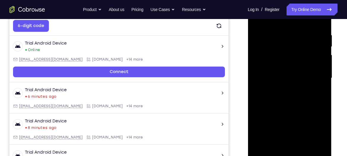
click at [289, 125] on div at bounding box center [289, 78] width 75 height 166
click at [277, 75] on div at bounding box center [289, 78] width 75 height 166
click at [300, 89] on div at bounding box center [289, 78] width 75 height 166
click at [284, 88] on div at bounding box center [289, 78] width 75 height 166
click at [297, 66] on div at bounding box center [289, 78] width 75 height 166
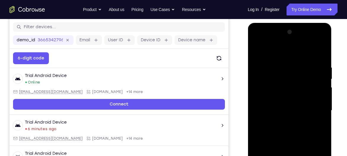
scroll to position [74, 0]
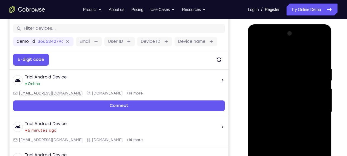
click at [316, 52] on div at bounding box center [289, 112] width 75 height 166
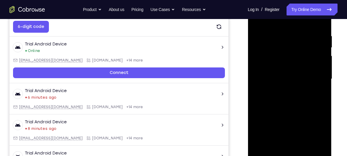
scroll to position [107, 0]
click at [324, 70] on div at bounding box center [289, 79] width 75 height 166
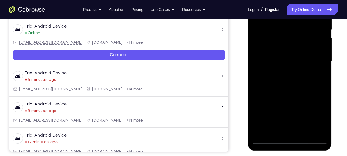
click at [288, 51] on div at bounding box center [289, 61] width 75 height 166
click at [290, 128] on div at bounding box center [289, 61] width 75 height 166
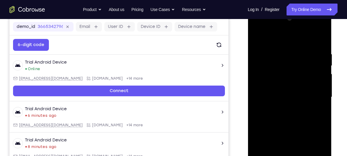
scroll to position [89, 0]
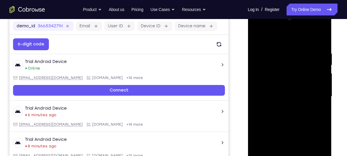
click at [289, 82] on div at bounding box center [289, 96] width 75 height 166
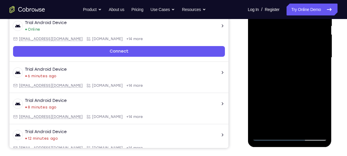
scroll to position [128, 0]
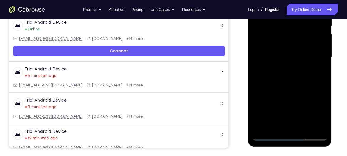
click at [323, 127] on div at bounding box center [289, 57] width 75 height 166
click at [303, 127] on div at bounding box center [289, 57] width 75 height 166
click at [288, 88] on div at bounding box center [289, 57] width 75 height 166
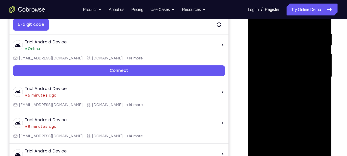
scroll to position [108, 0]
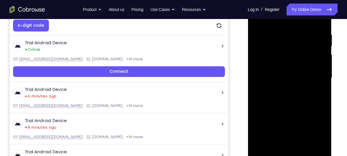
click at [286, 69] on div at bounding box center [289, 78] width 75 height 166
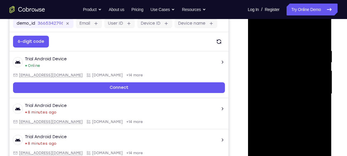
scroll to position [90, 0]
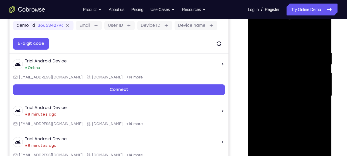
click at [255, 38] on div at bounding box center [289, 96] width 75 height 166
click at [258, 35] on div at bounding box center [289, 96] width 75 height 166
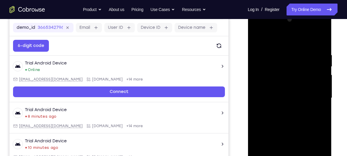
scroll to position [87, 0]
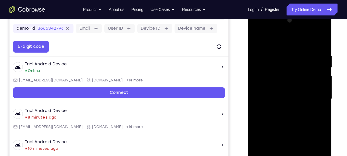
click at [322, 38] on div at bounding box center [289, 99] width 75 height 166
click at [276, 72] on div at bounding box center [289, 99] width 75 height 166
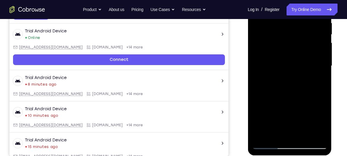
scroll to position [120, 0]
click at [259, 71] on div at bounding box center [289, 66] width 75 height 166
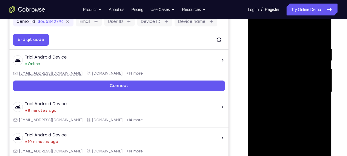
scroll to position [93, 0]
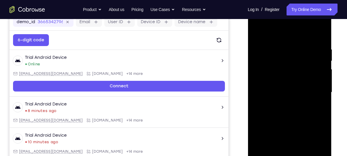
click at [316, 86] on div at bounding box center [289, 92] width 75 height 166
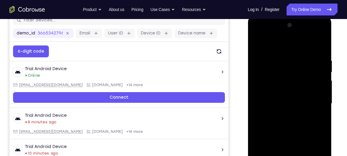
scroll to position [82, 0]
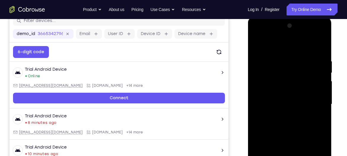
click at [316, 94] on div at bounding box center [289, 104] width 75 height 166
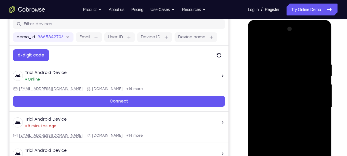
scroll to position [85, 0]
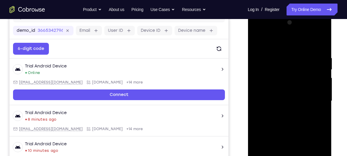
click at [318, 98] on div at bounding box center [289, 101] width 75 height 166
click at [320, 76] on div at bounding box center [289, 101] width 75 height 166
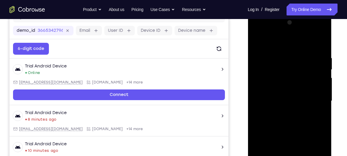
click at [320, 76] on div at bounding box center [289, 101] width 75 height 166
click at [325, 76] on div at bounding box center [289, 101] width 75 height 166
